Goal: Connect with others: Establish contact or relationships with other users

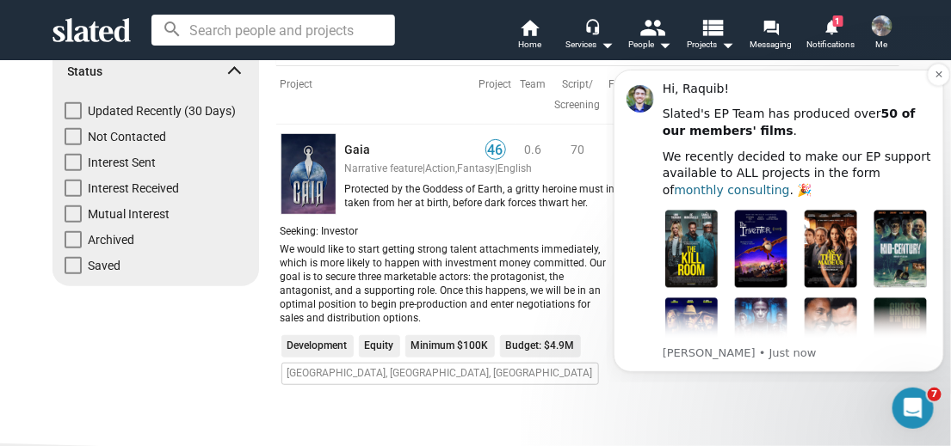
click at [686, 188] on link "monthly consulting" at bounding box center [731, 189] width 115 height 14
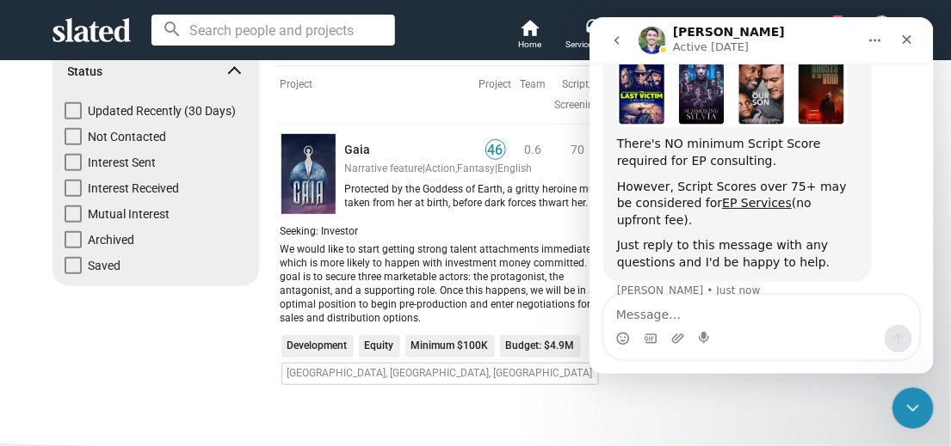
scroll to position [313, 0]
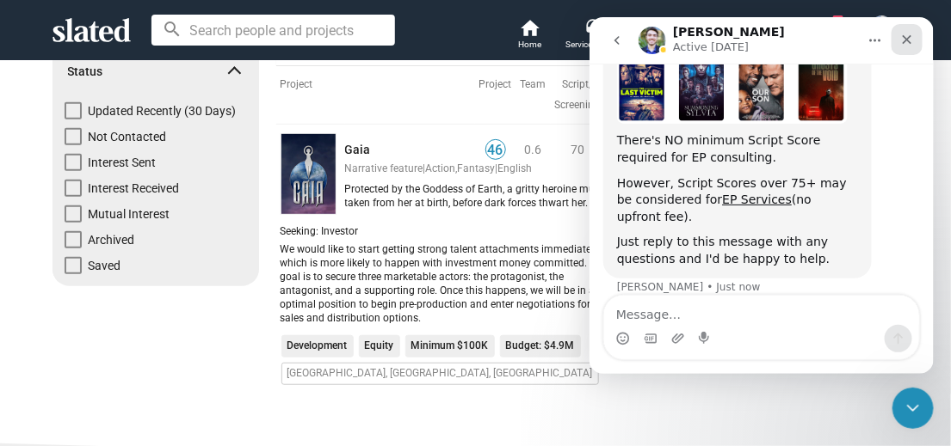
click at [907, 42] on icon "Close" at bounding box center [906, 39] width 14 height 14
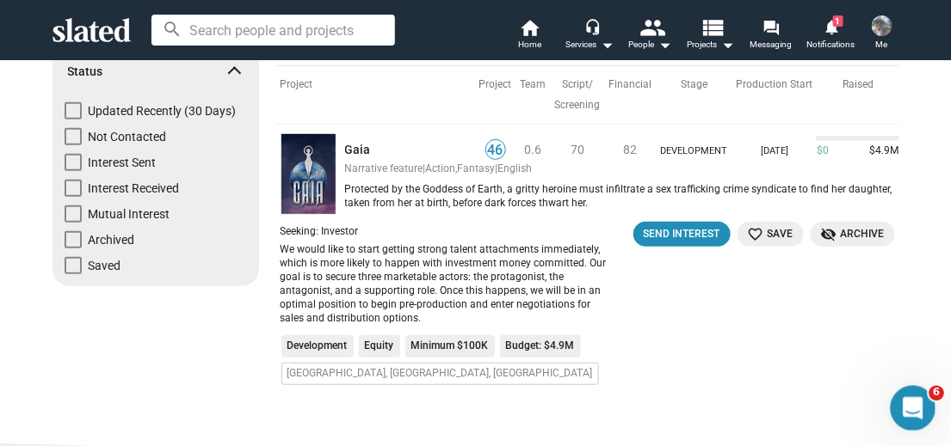
click at [909, 394] on icon "Open Intercom Messenger" at bounding box center [910, 406] width 28 height 28
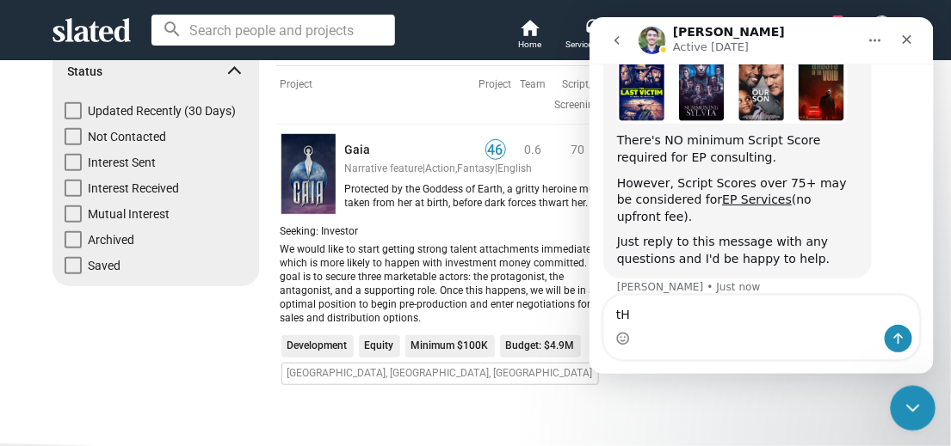
type textarea "t"
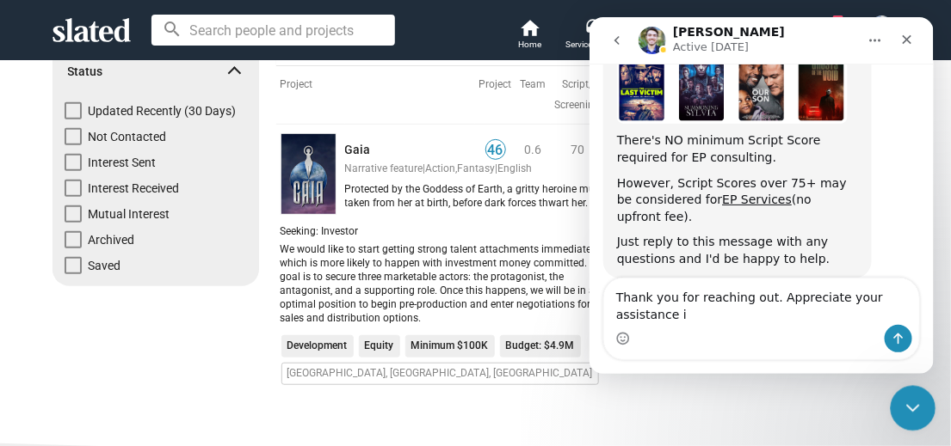
scroll to position [330, 0]
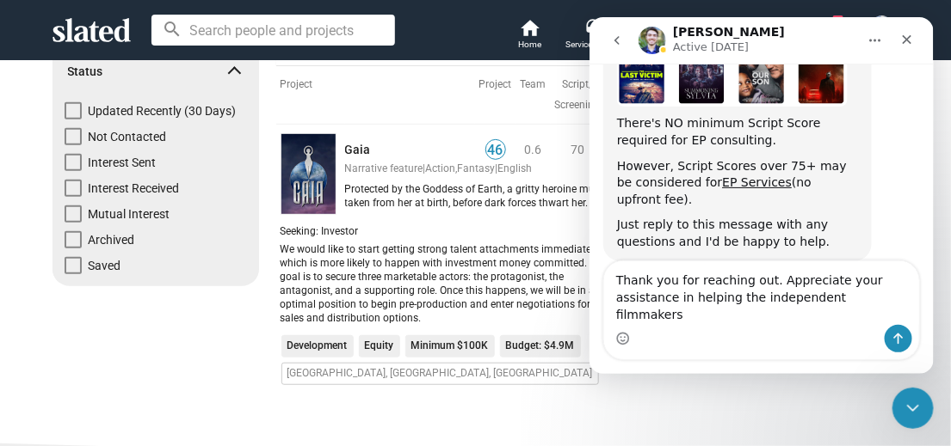
type textarea "Thank you for reaching out. Appreciate your assistance in helping the independe…"
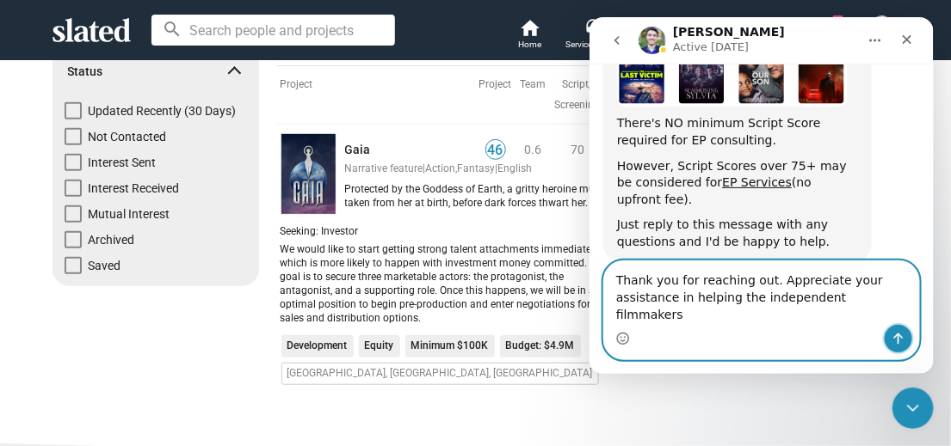
click at [895, 336] on icon "Send a message…" at bounding box center [897, 338] width 9 height 11
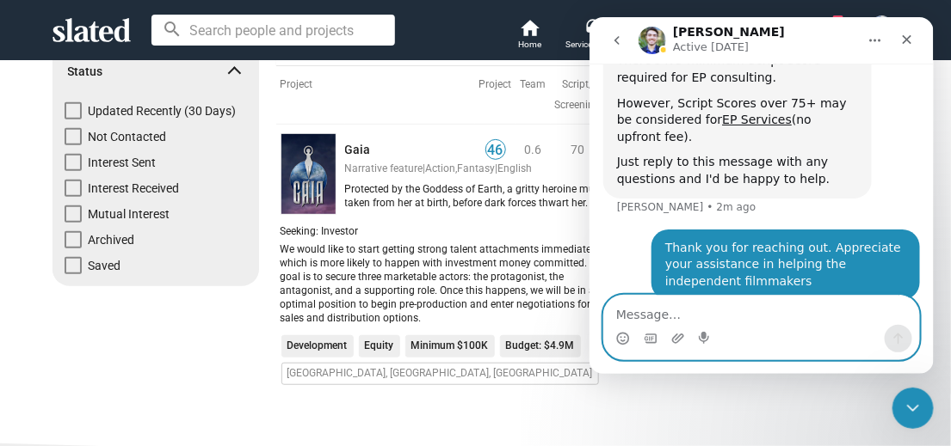
scroll to position [398, 0]
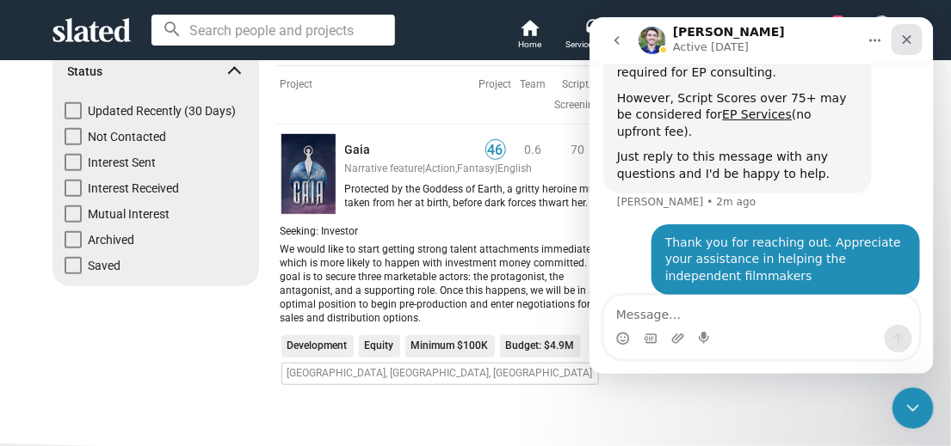
click at [903, 38] on icon "Close" at bounding box center [906, 39] width 14 height 14
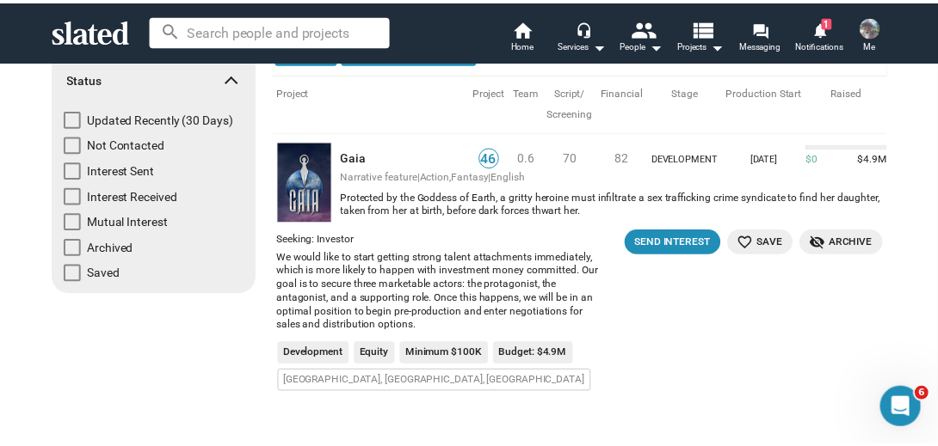
scroll to position [200, 0]
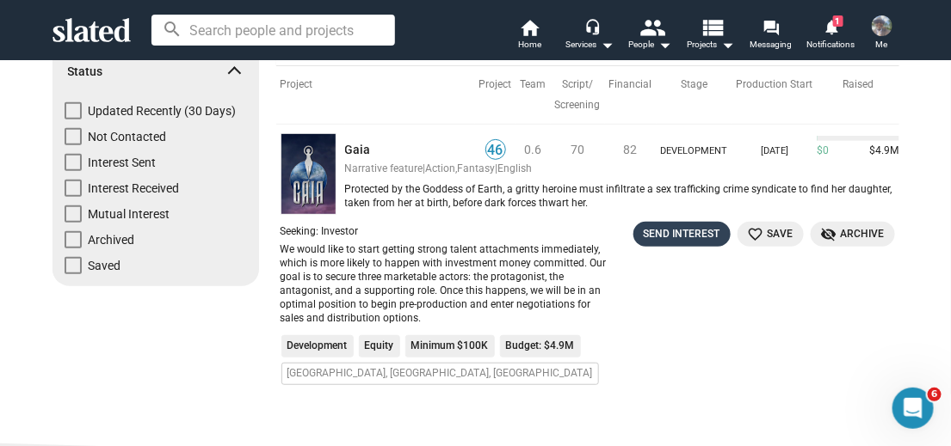
click at [695, 226] on div "Send Interest" at bounding box center [681, 234] width 77 height 18
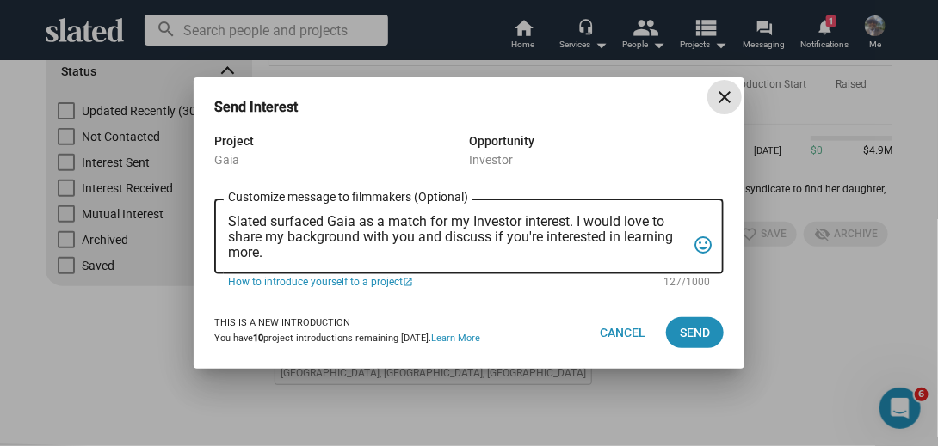
click at [355, 253] on textarea "Slated surfaced Gaia as a match for my Investor interest. I would love to share…" at bounding box center [457, 237] width 458 height 46
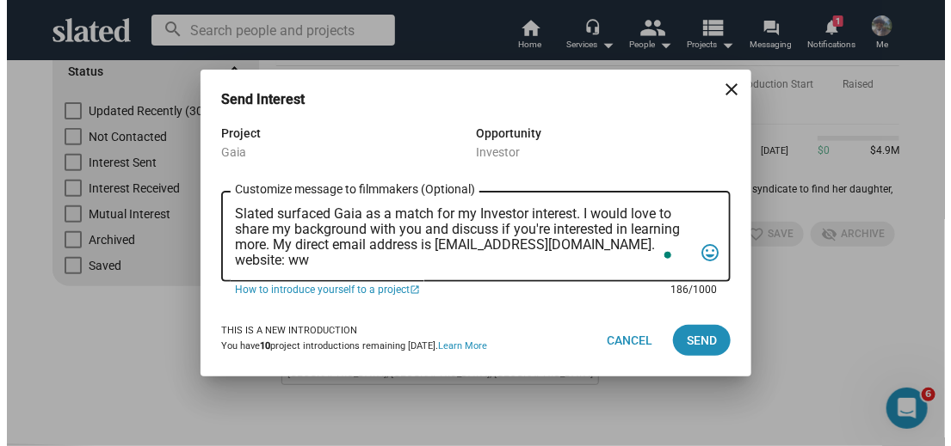
scroll to position [0, 0]
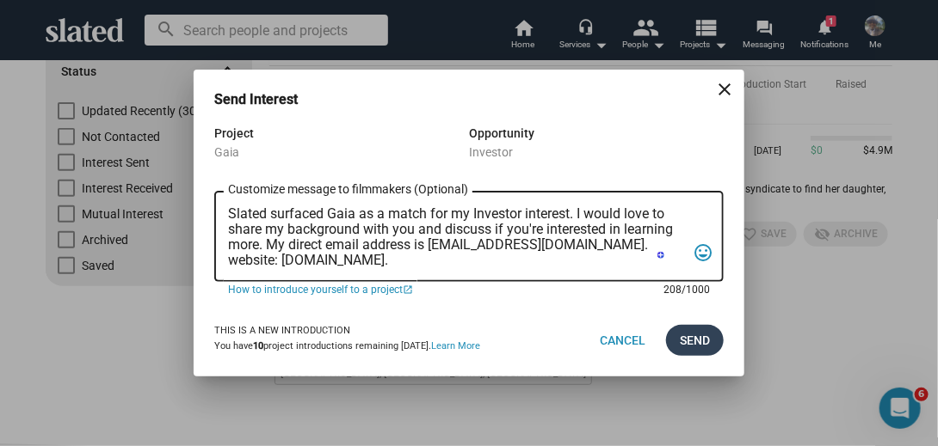
type textarea "Slated surfaced Gaia as a match for my Investor interest. I would love to share…"
click at [693, 337] on span "Send" at bounding box center [695, 340] width 30 height 31
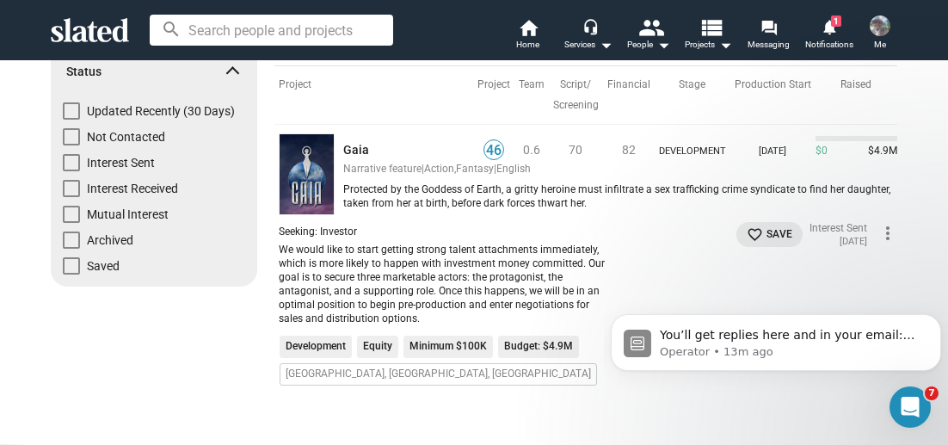
scroll to position [558, 0]
click at [747, 230] on mat-icon "favorite_border" at bounding box center [755, 234] width 16 height 16
